Goal: Task Accomplishment & Management: Use online tool/utility

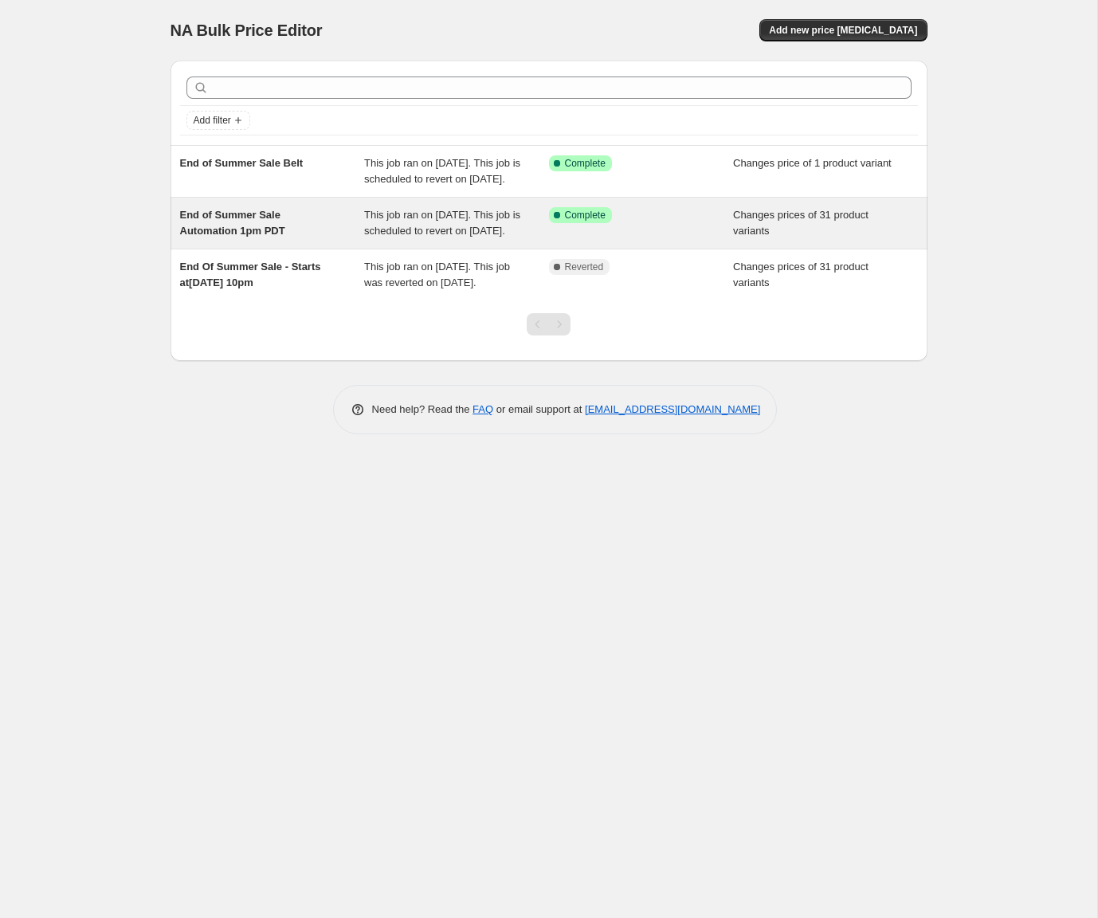
click at [504, 237] on span "This job ran on [DATE]. This job is scheduled to revert on [DATE]." at bounding box center [442, 223] width 156 height 28
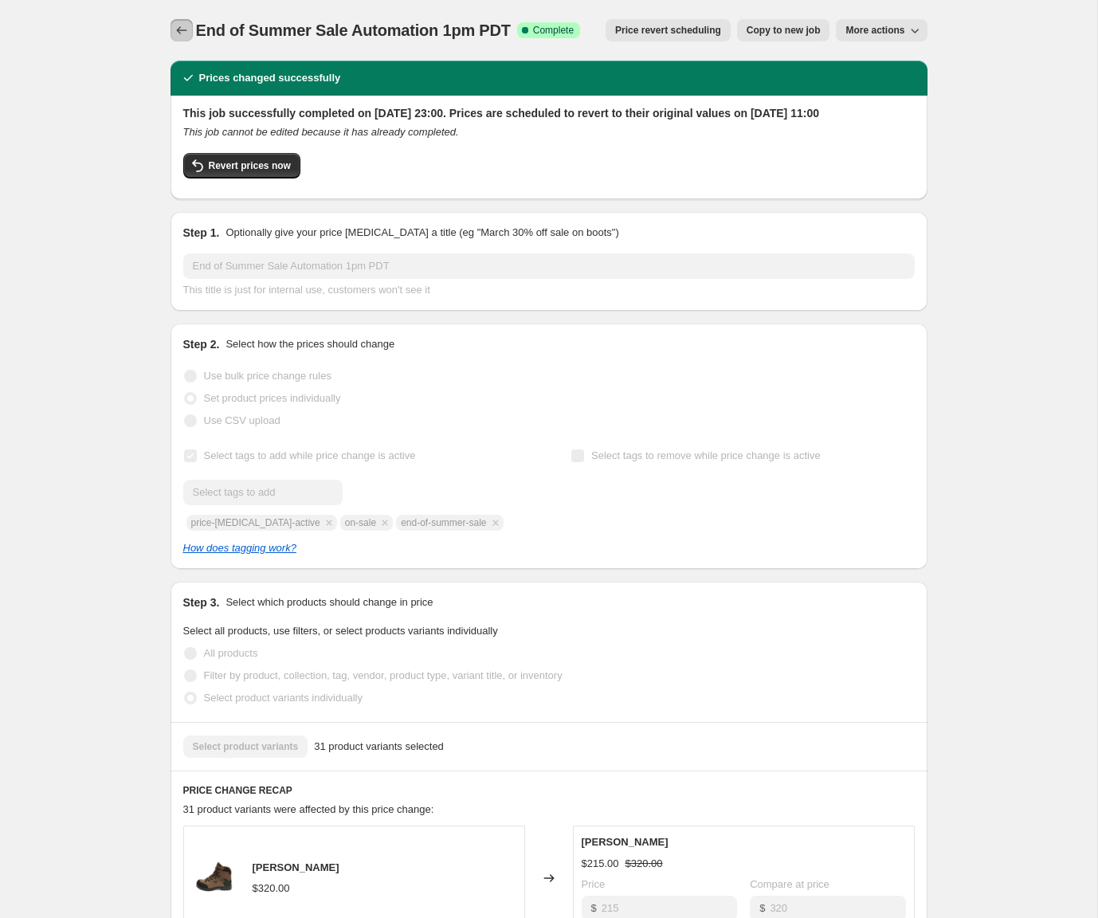
click at [183, 23] on icon "Price change jobs" at bounding box center [182, 30] width 16 height 16
